Goal: Navigation & Orientation: Find specific page/section

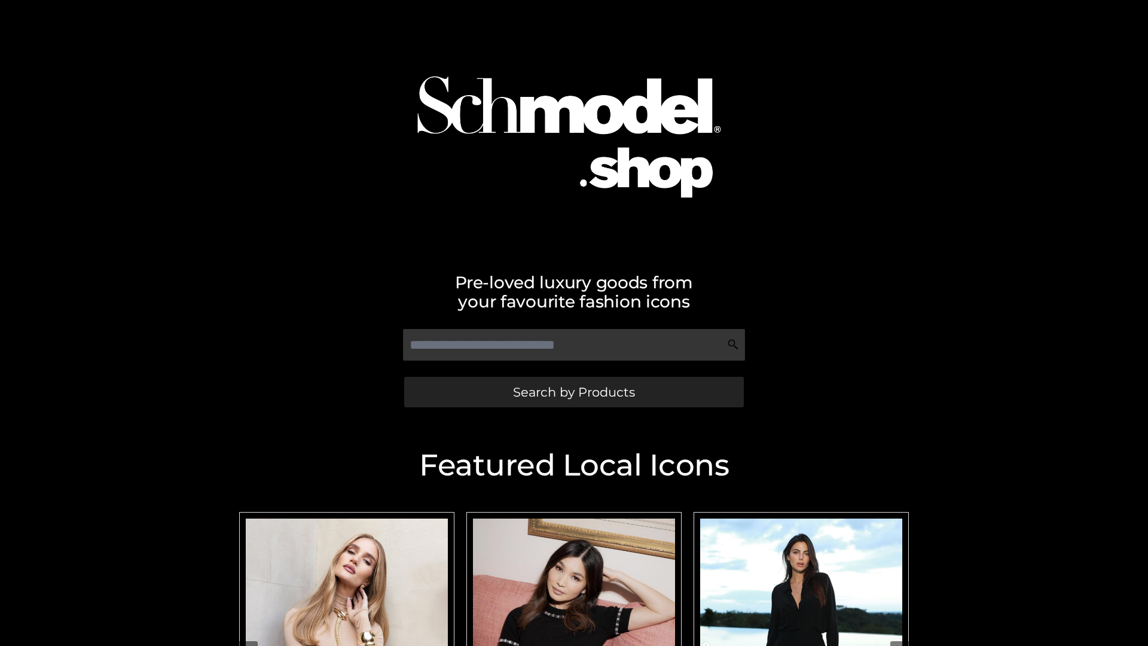
click at [573, 392] on span "Search by Products" at bounding box center [574, 392] width 122 height 13
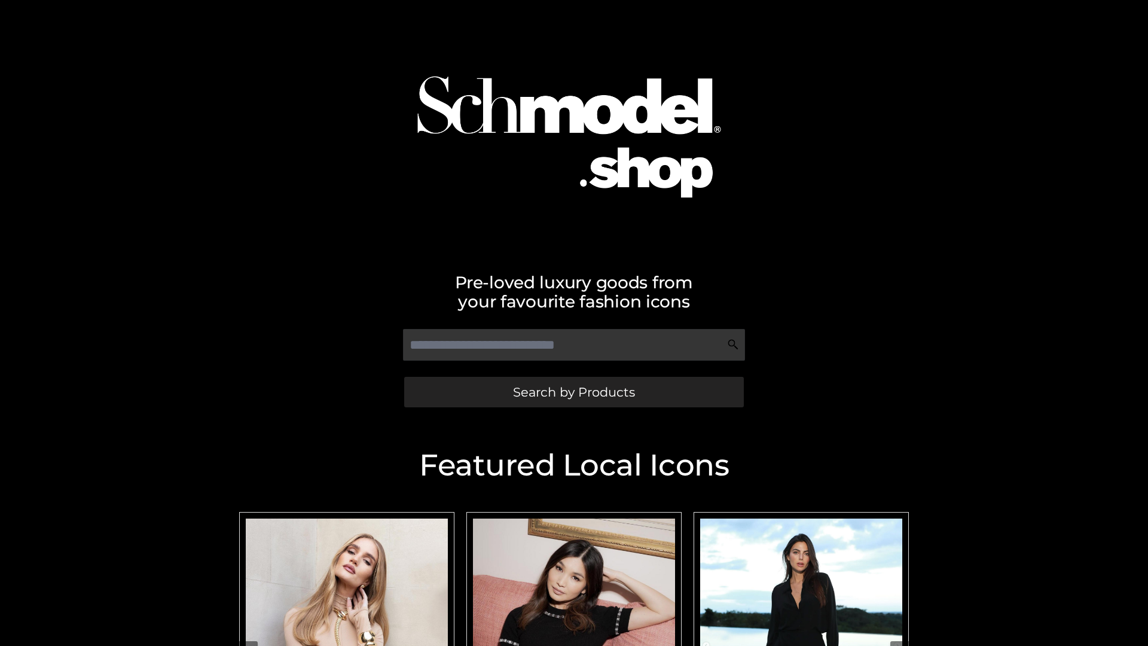
click at [573, 392] on span "Search by Products" at bounding box center [574, 392] width 122 height 13
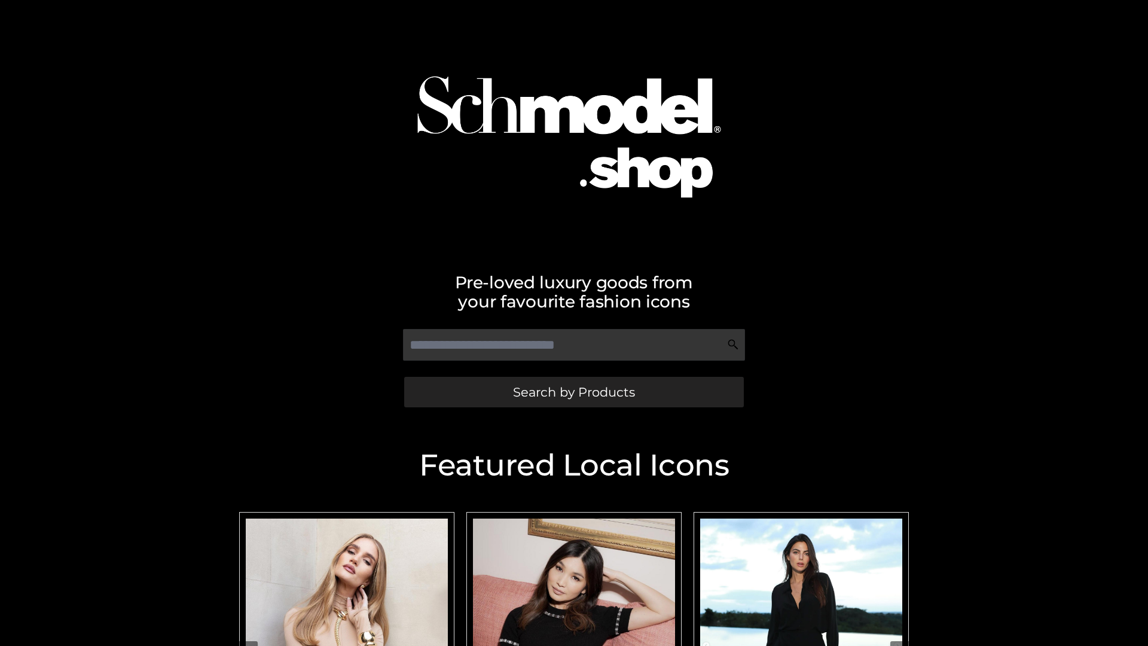
click at [573, 392] on span "Search by Products" at bounding box center [574, 392] width 122 height 13
